Goal: Task Accomplishment & Management: Manage account settings

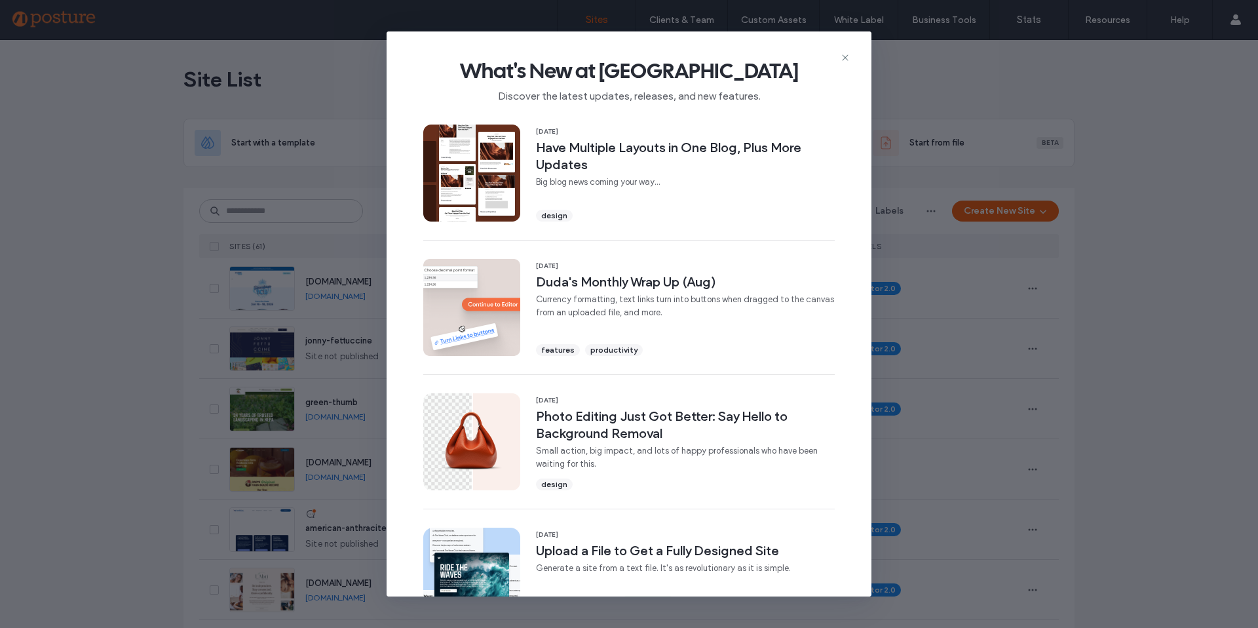
click at [851, 58] on div "What's New at [GEOGRAPHIC_DATA] Discover the latest updates, releases, and new …" at bounding box center [629, 75] width 485 height 88
click at [848, 53] on icon at bounding box center [845, 57] width 10 height 10
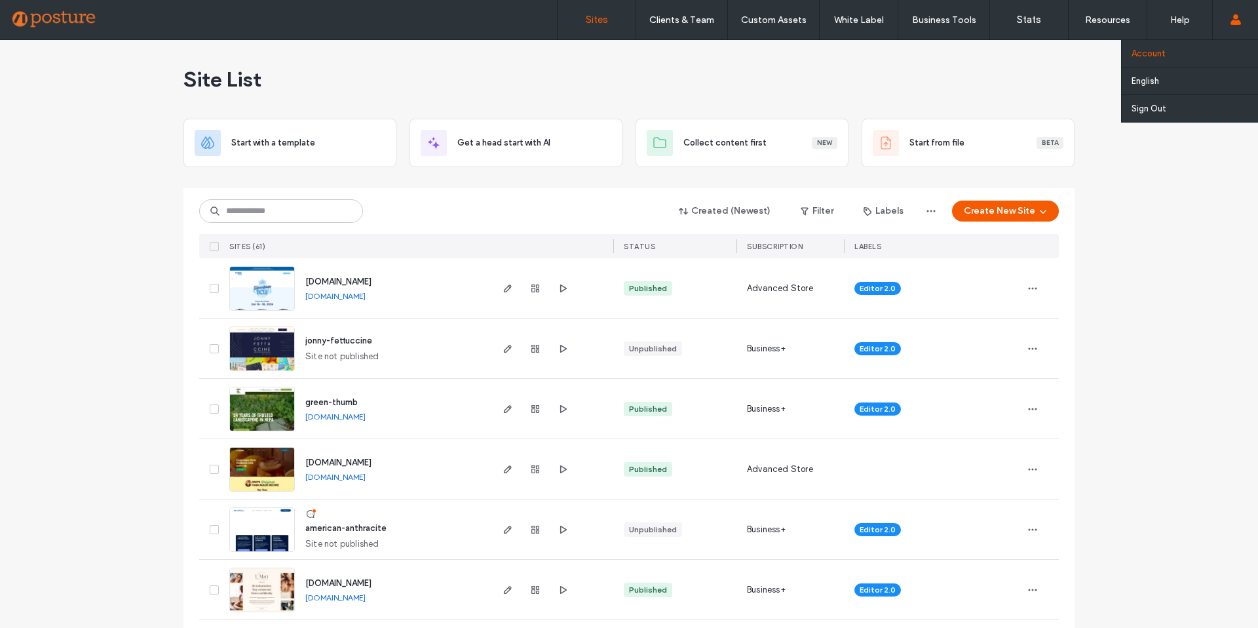
click at [1158, 56] on label "Account" at bounding box center [1149, 54] width 34 height 10
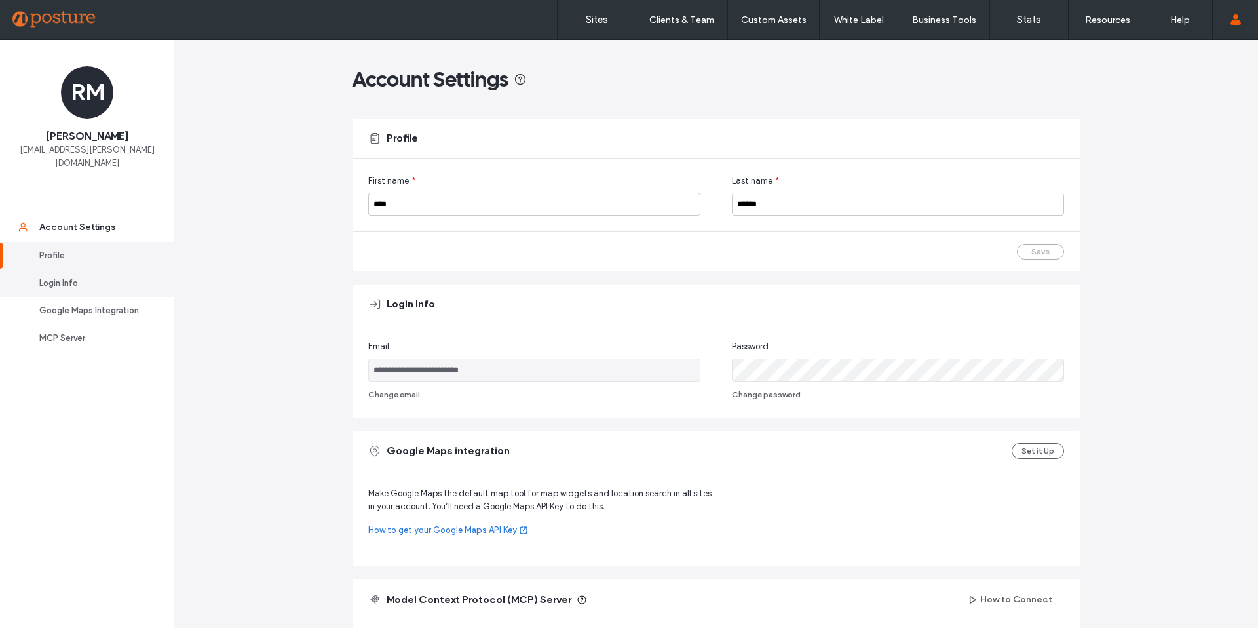
click at [94, 277] on div "Login Info" at bounding box center [92, 283] width 107 height 13
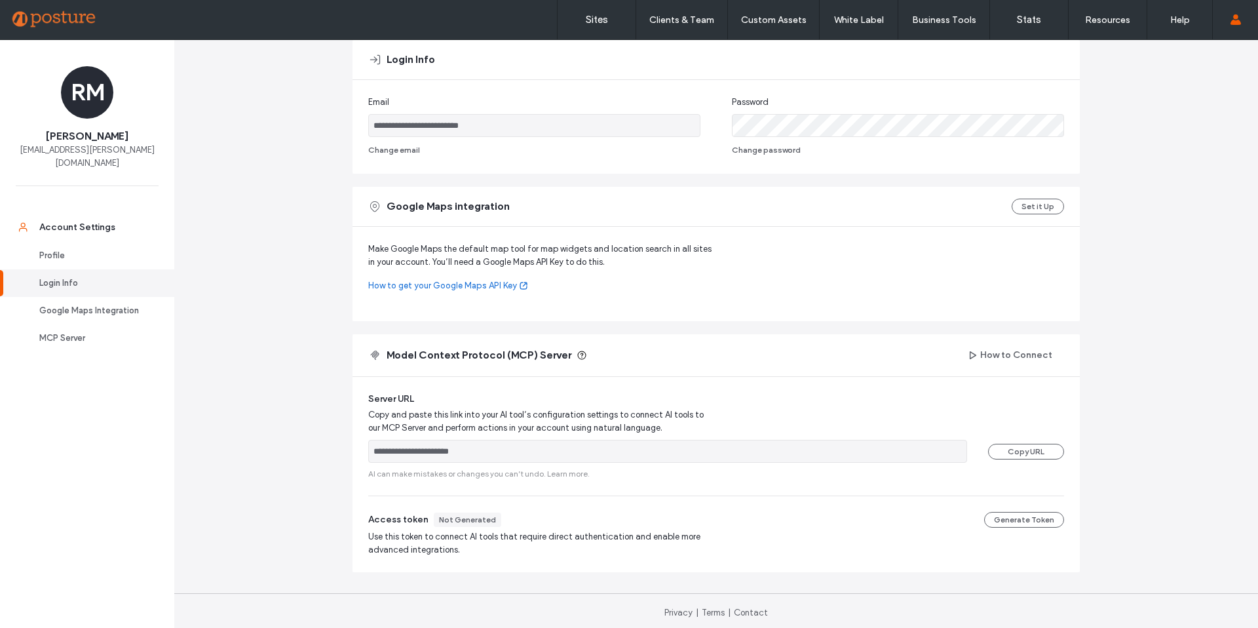
scroll to position [248, 0]
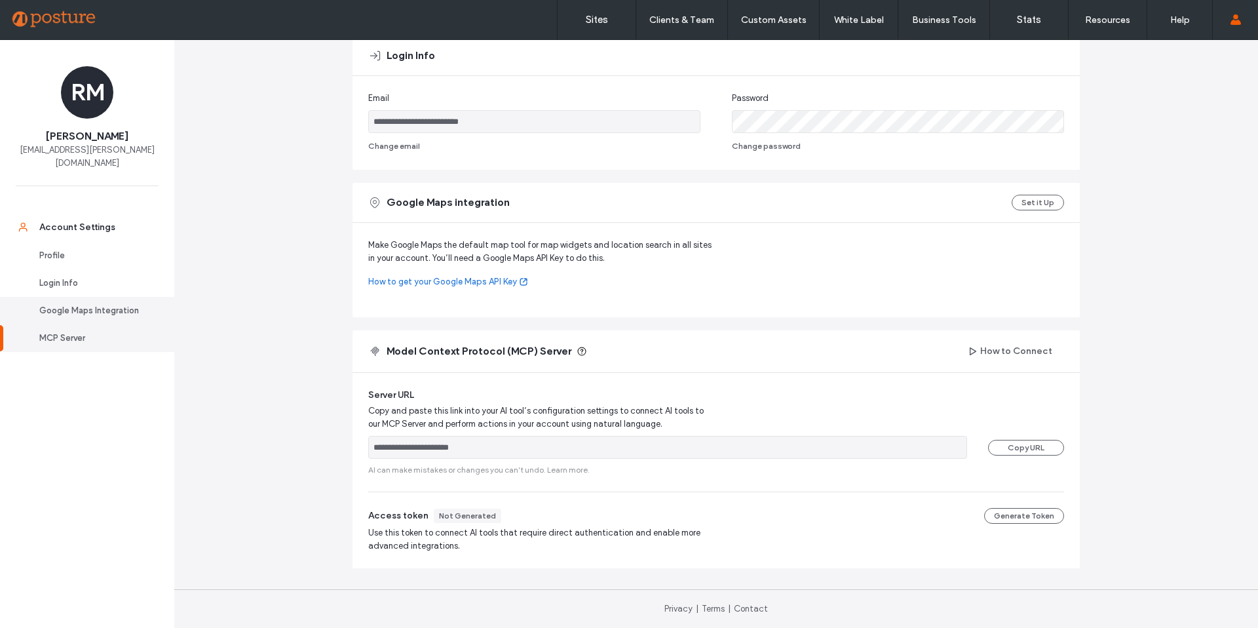
click at [86, 304] on div "Google Maps Integration" at bounding box center [92, 310] width 107 height 13
click at [471, 280] on link "How to get your Google Maps API Key" at bounding box center [542, 281] width 348 height 13
click at [64, 249] on div "Profile" at bounding box center [92, 255] width 107 height 13
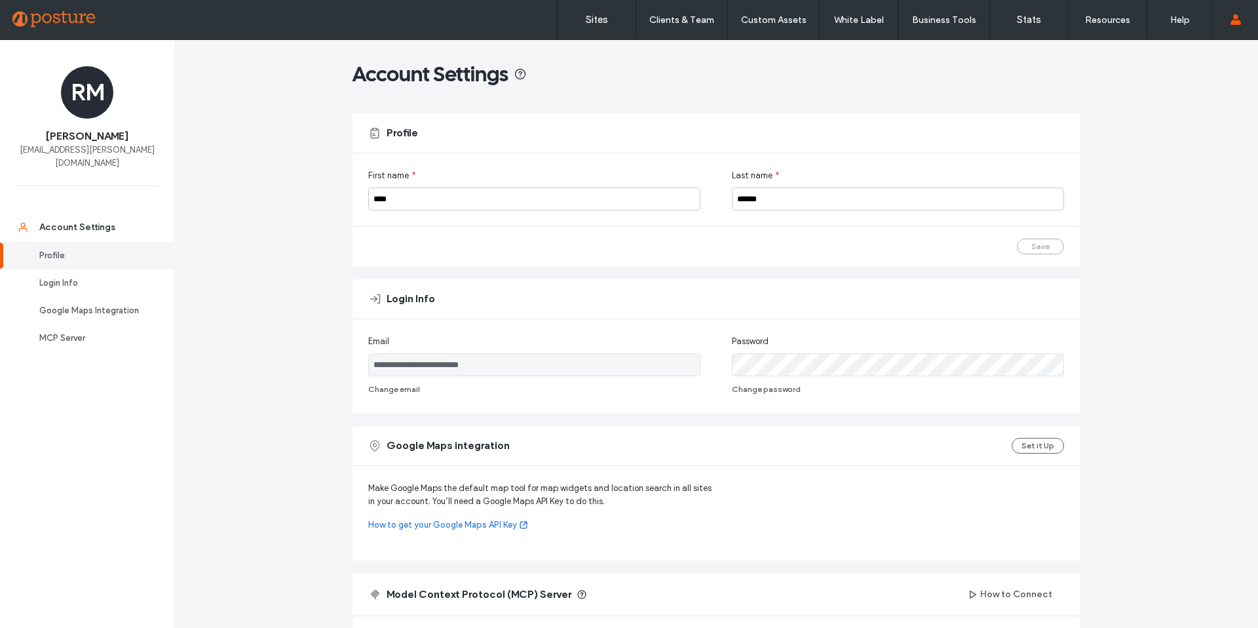
scroll to position [0, 0]
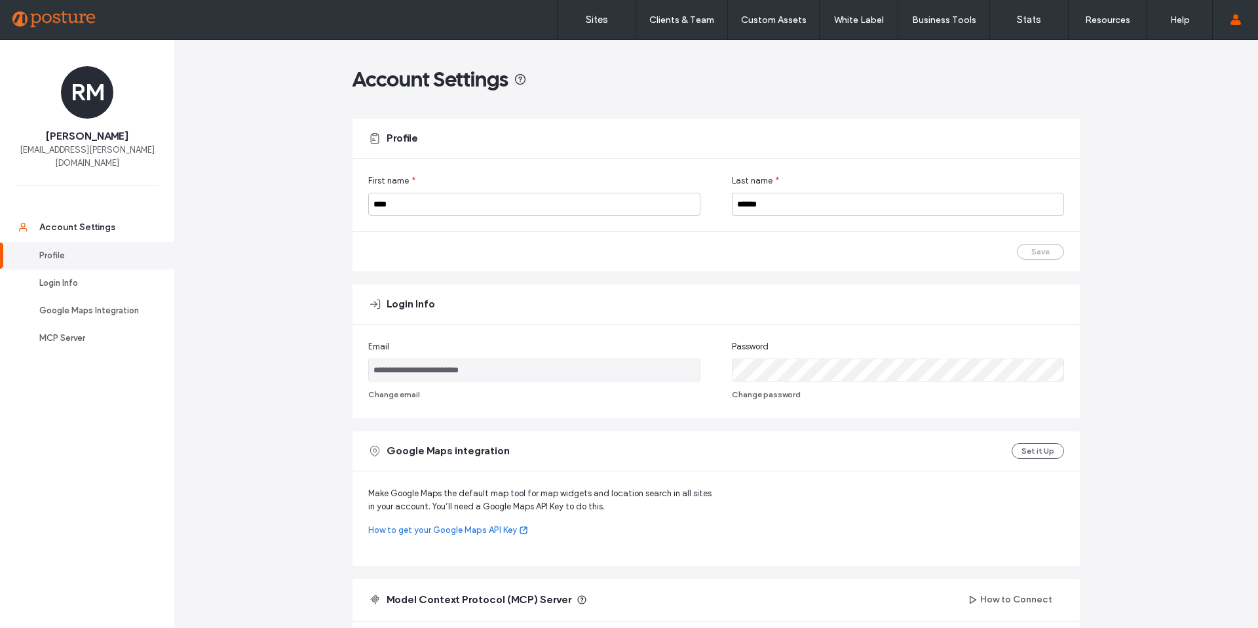
click at [89, 95] on div "RM" at bounding box center [87, 92] width 52 height 52
click at [581, 25] on link "Sites" at bounding box center [597, 19] width 78 height 39
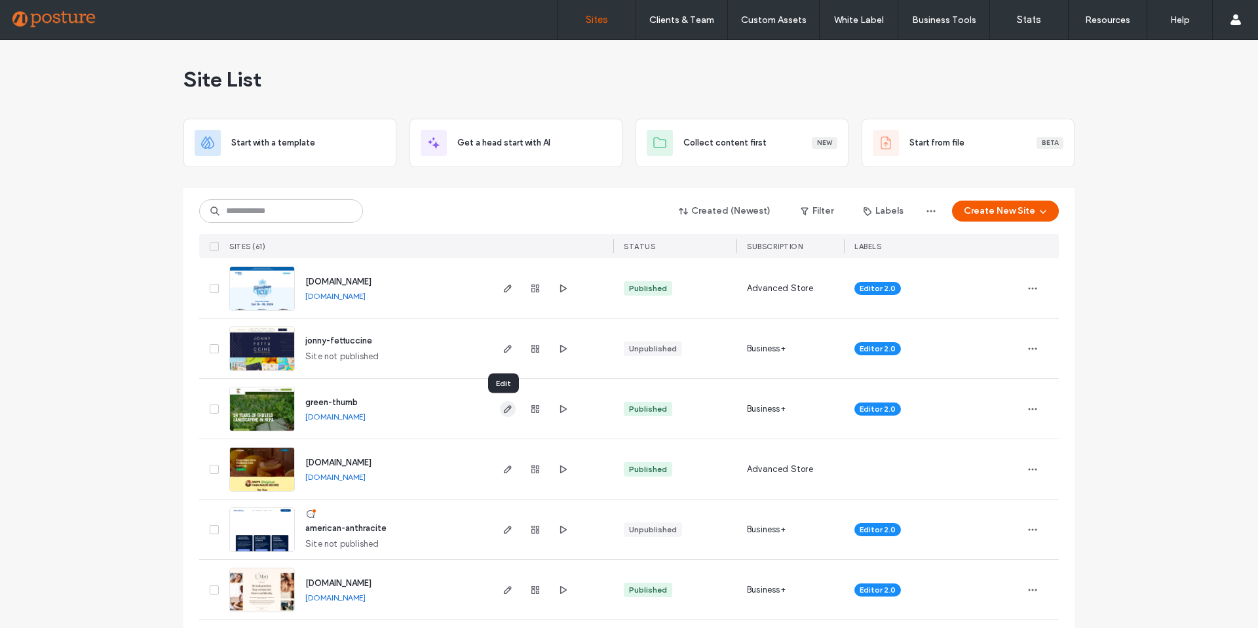
click at [503, 413] on icon "button" at bounding box center [508, 409] width 10 height 10
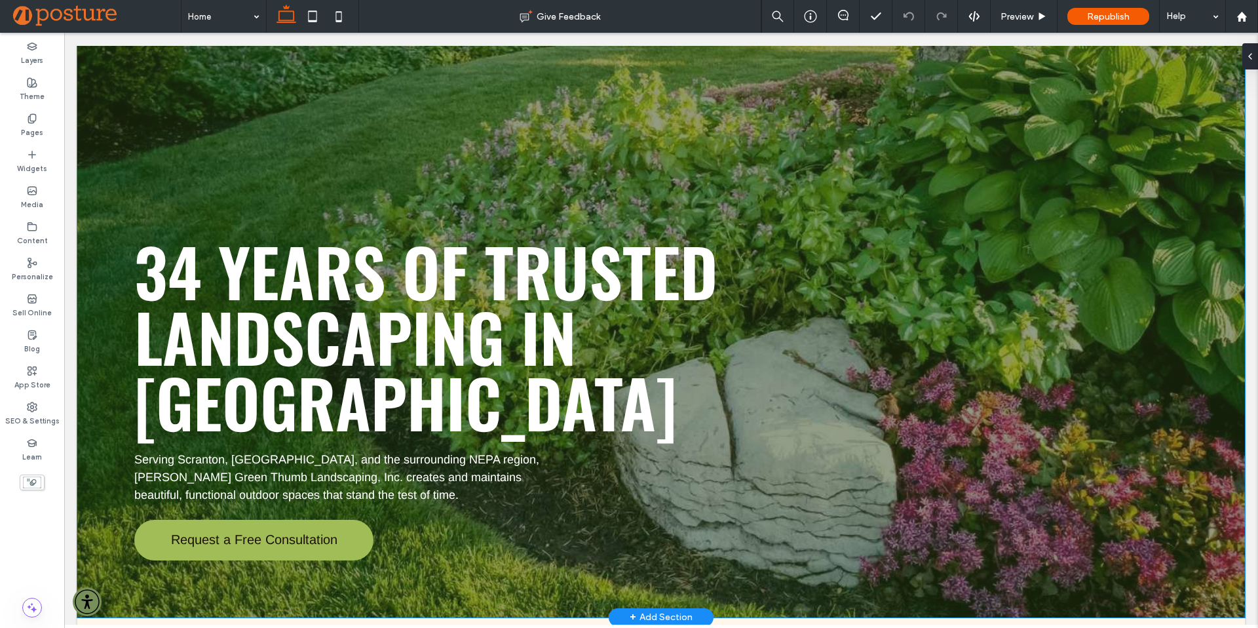
scroll to position [221, 0]
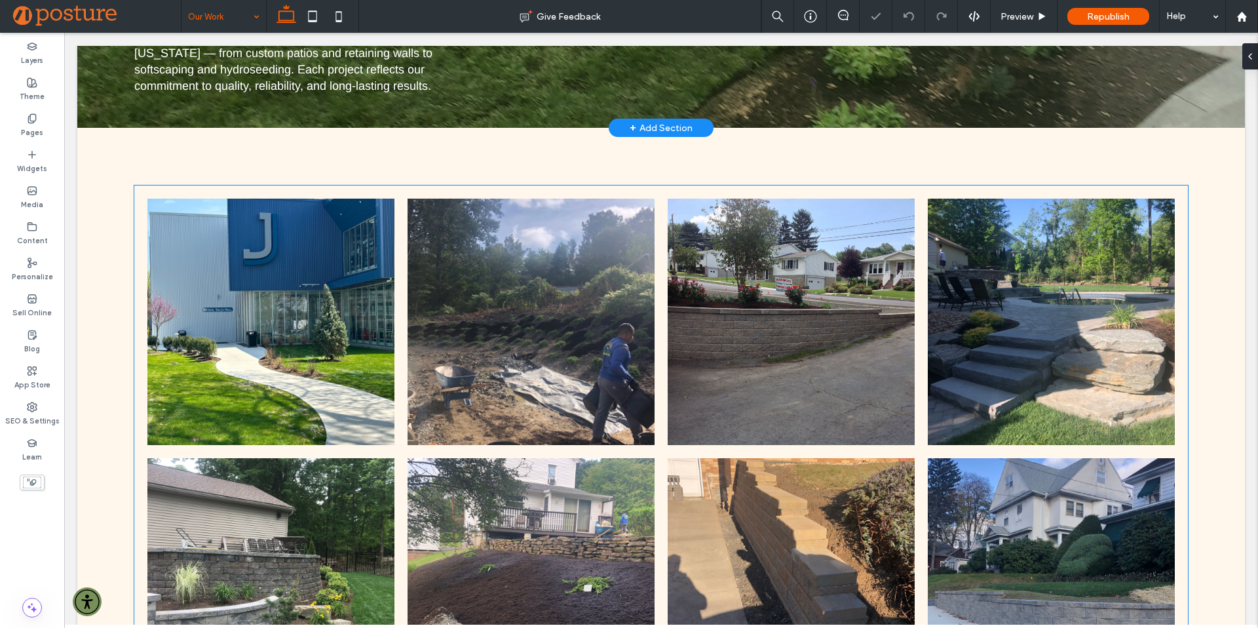
scroll to position [507, 0]
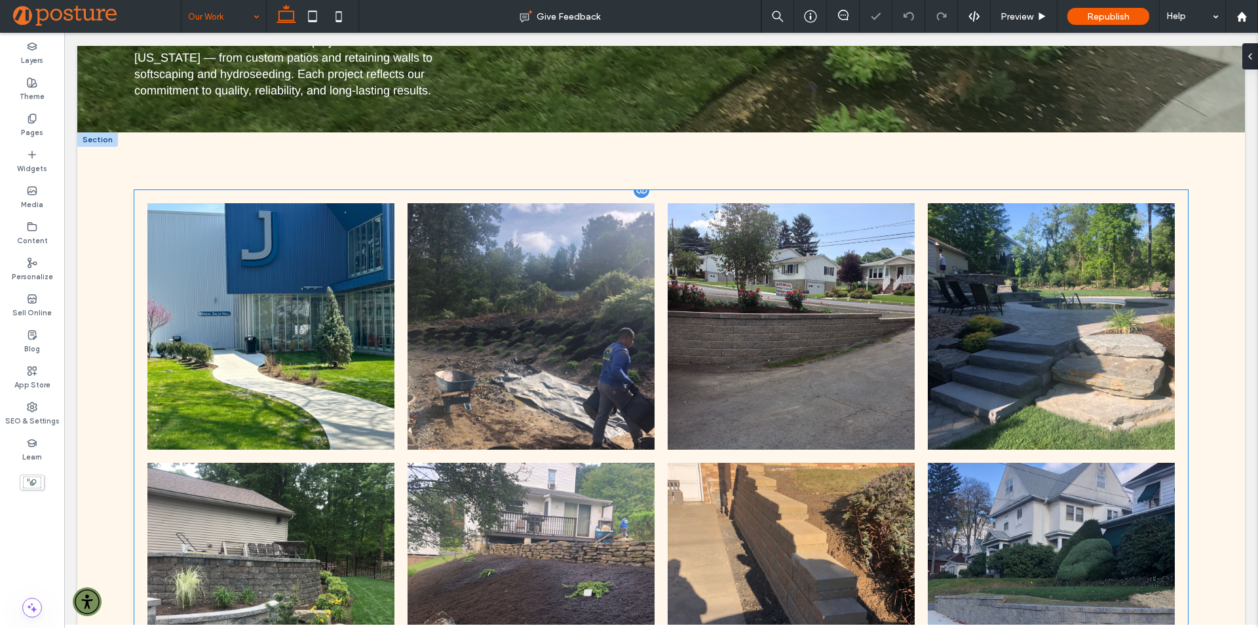
click at [242, 288] on link at bounding box center [271, 326] width 262 height 262
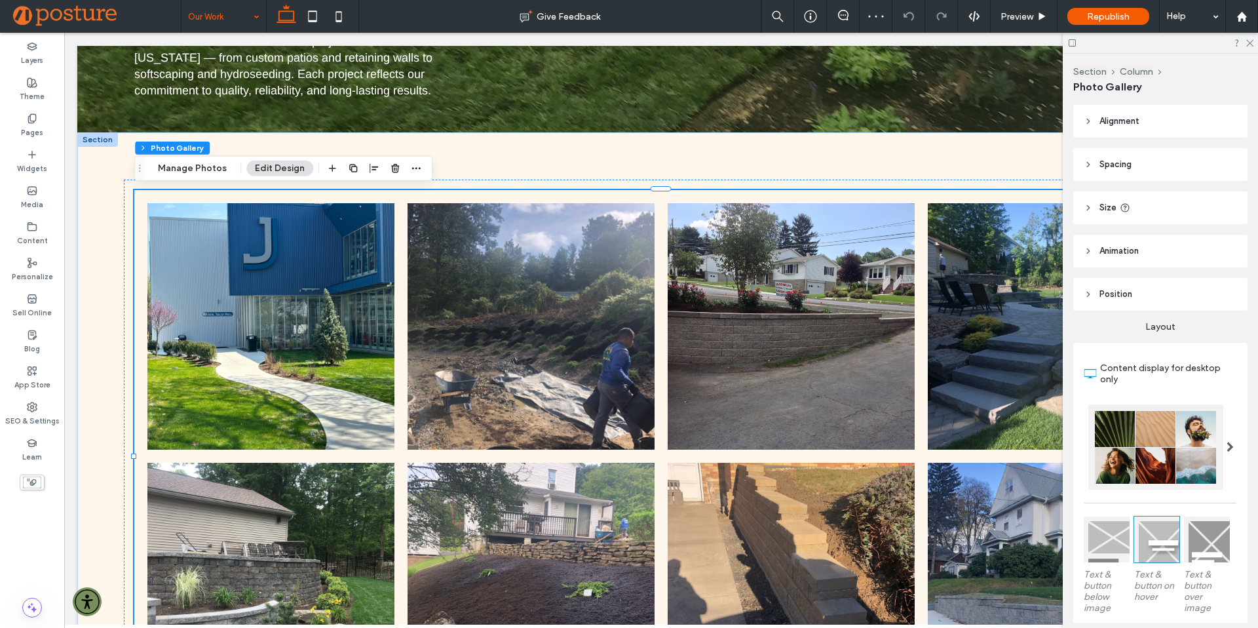
click at [260, 16] on div "Our Work" at bounding box center [224, 16] width 85 height 33
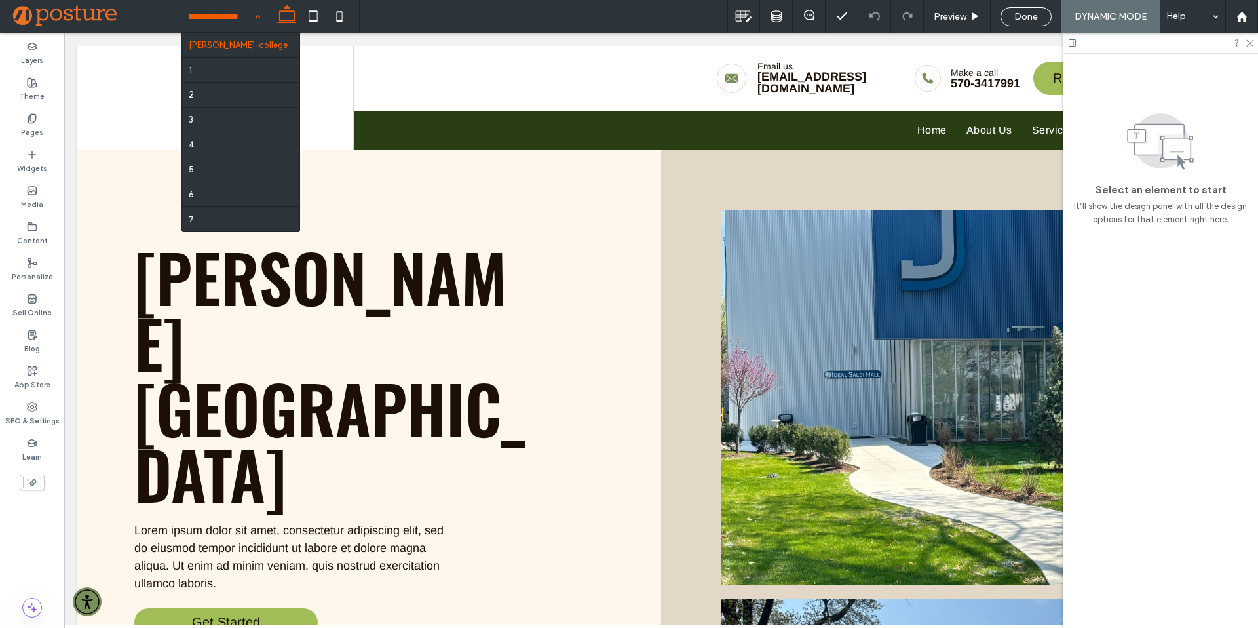
click at [1256, 43] on div at bounding box center [1160, 43] width 195 height 20
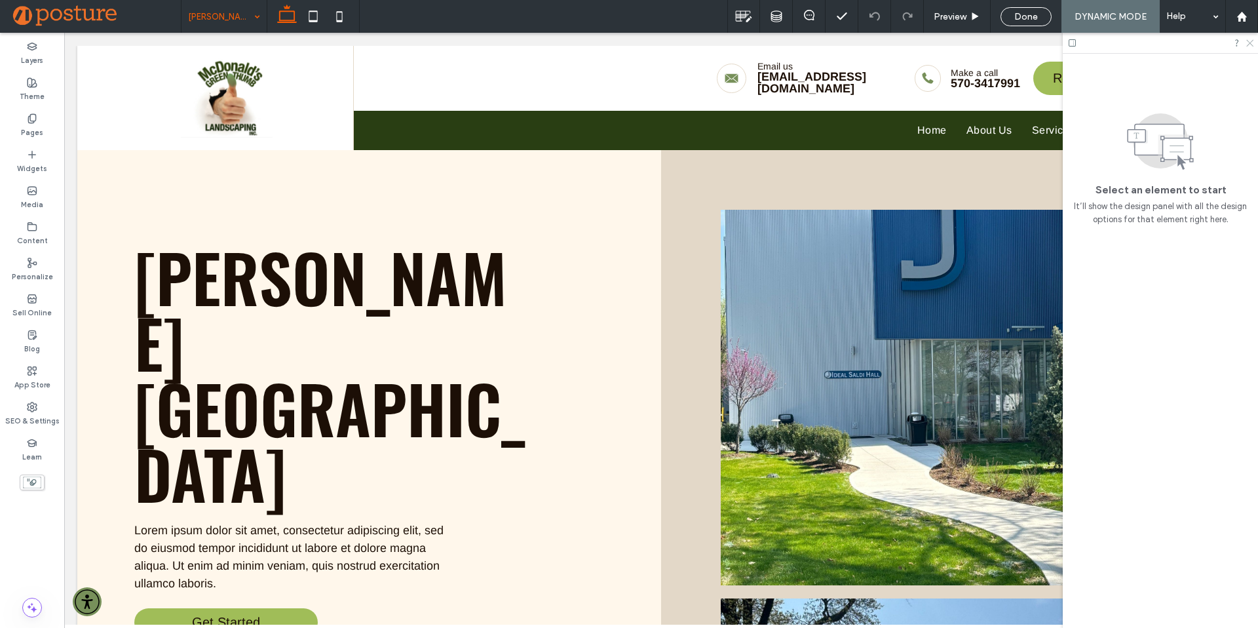
click at [1249, 42] on use at bounding box center [1250, 43] width 7 height 7
